Goal: Check status: Check status

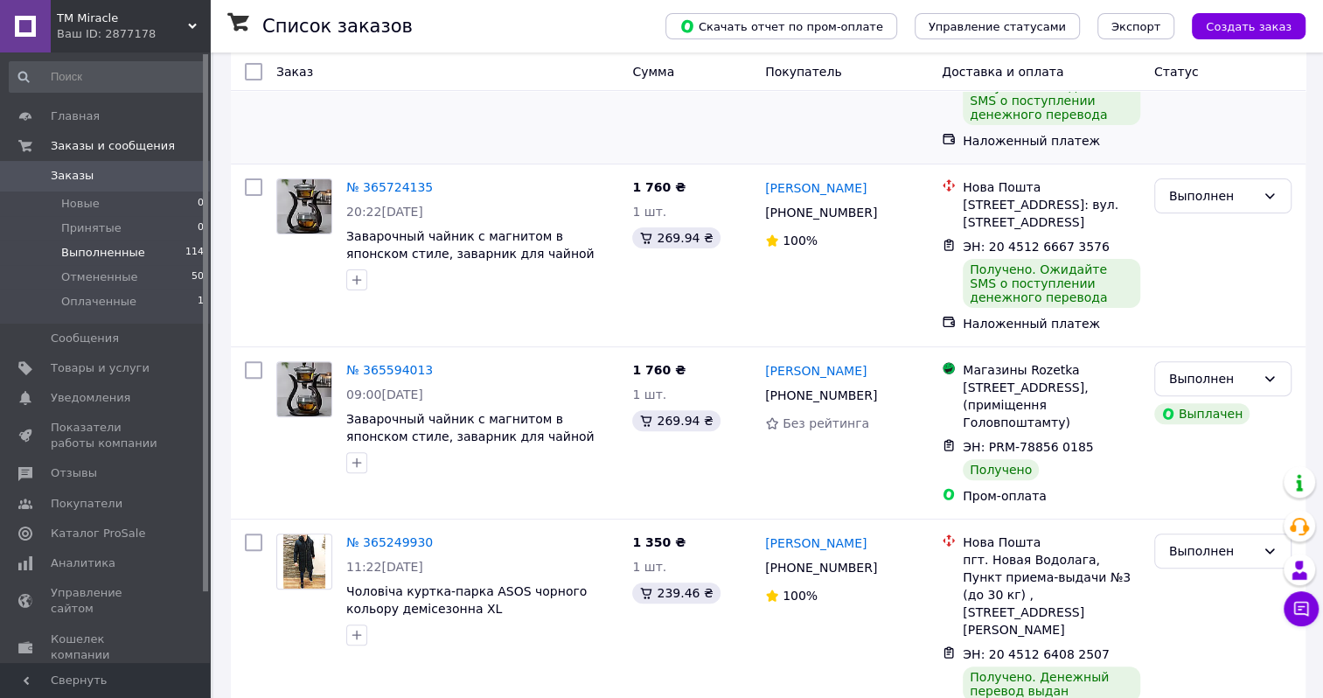
scroll to position [262, 0]
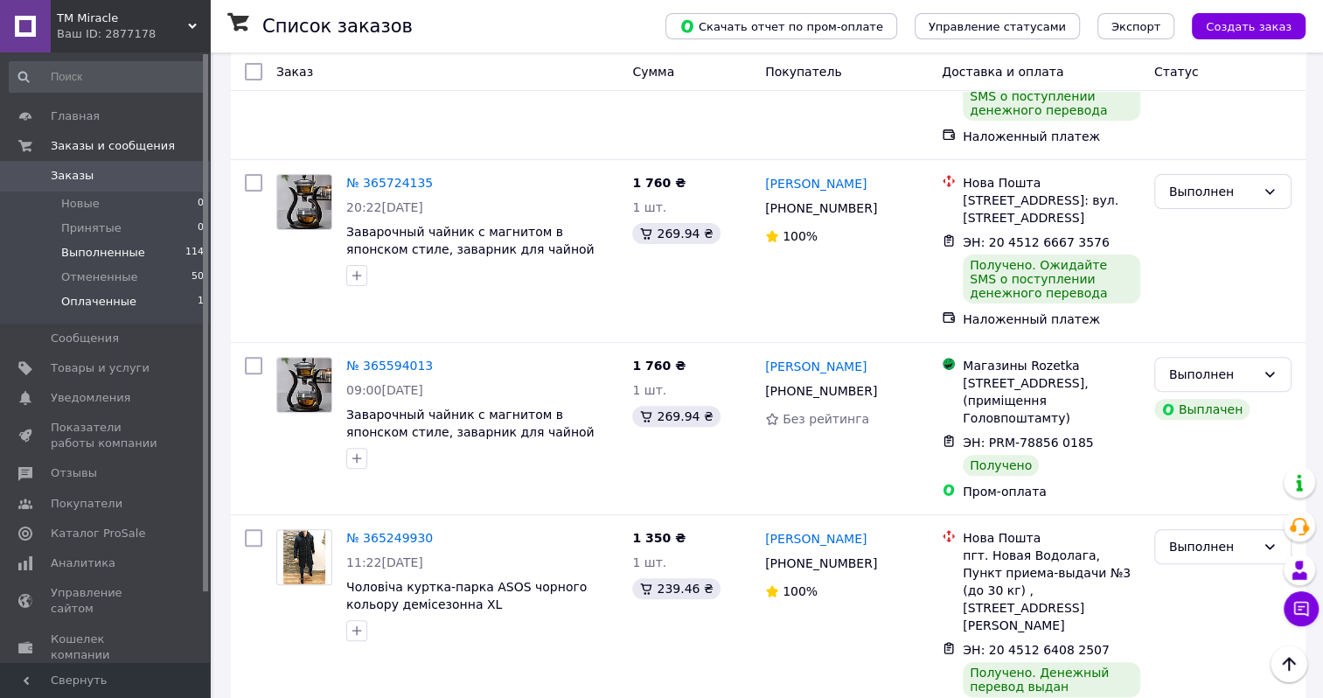
click at [89, 306] on span "Оплаченные" at bounding box center [98, 302] width 75 height 16
